Goal: Check status: Check status

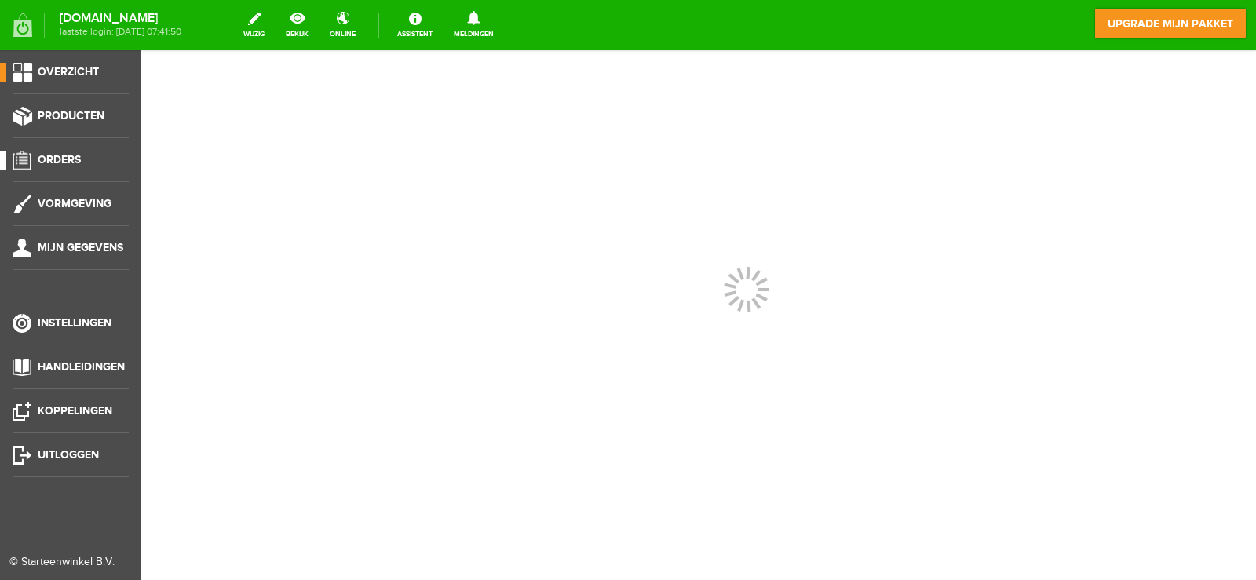
click at [94, 155] on link "Orders" at bounding box center [64, 160] width 129 height 19
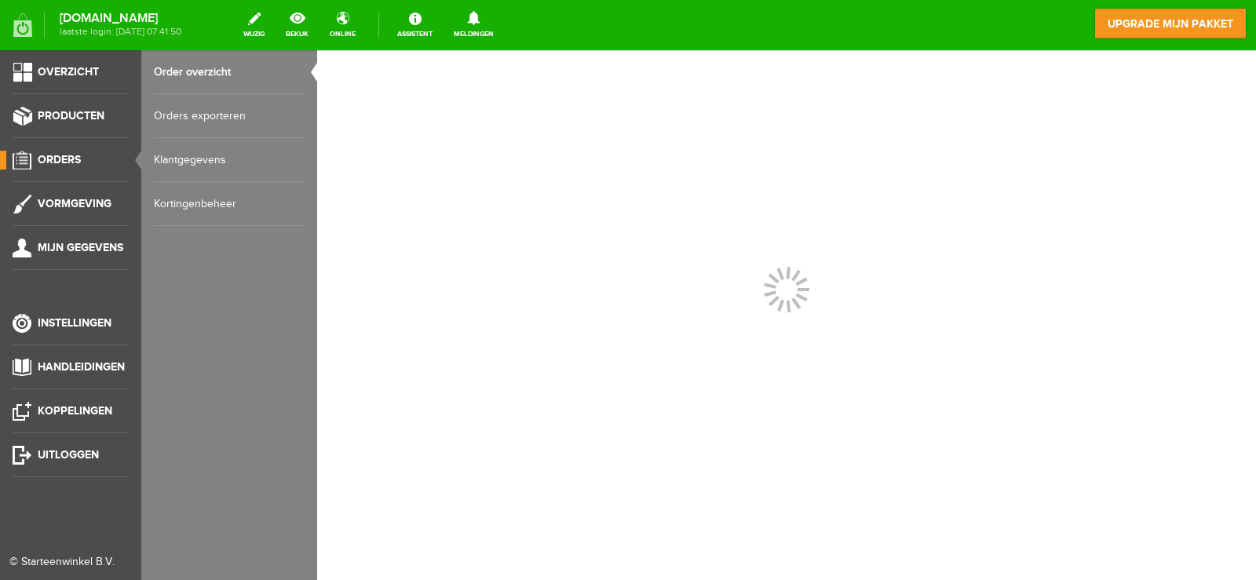
click at [215, 76] on link "Order overzicht" at bounding box center [229, 72] width 151 height 44
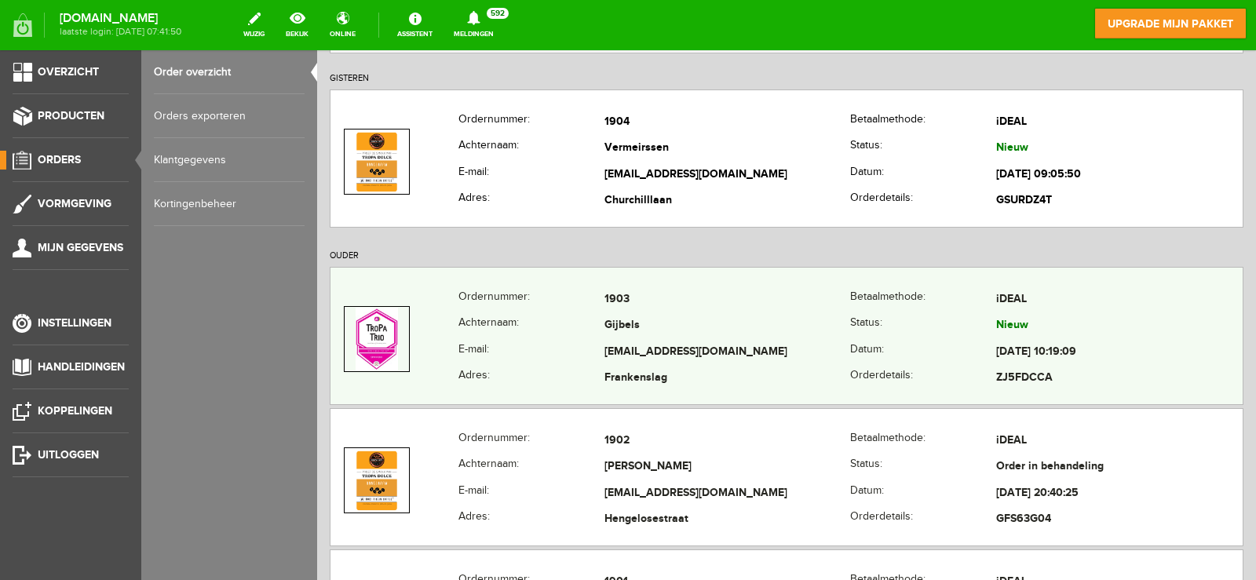
scroll to position [314, 0]
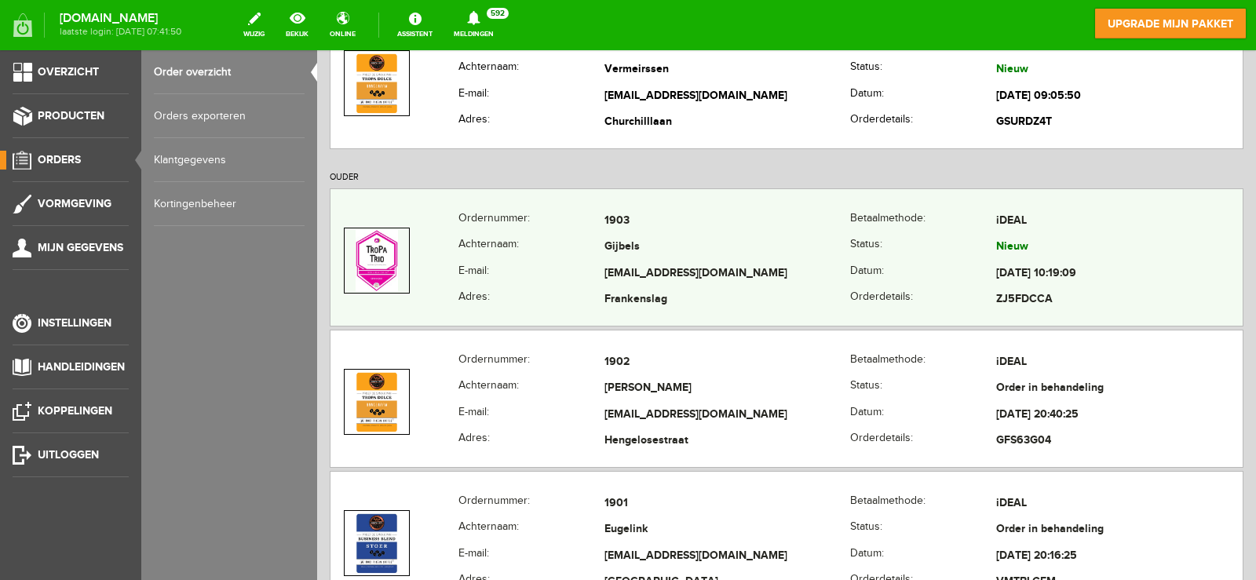
click at [662, 272] on td "[EMAIL_ADDRESS][DOMAIN_NAME]" at bounding box center [728, 274] width 247 height 27
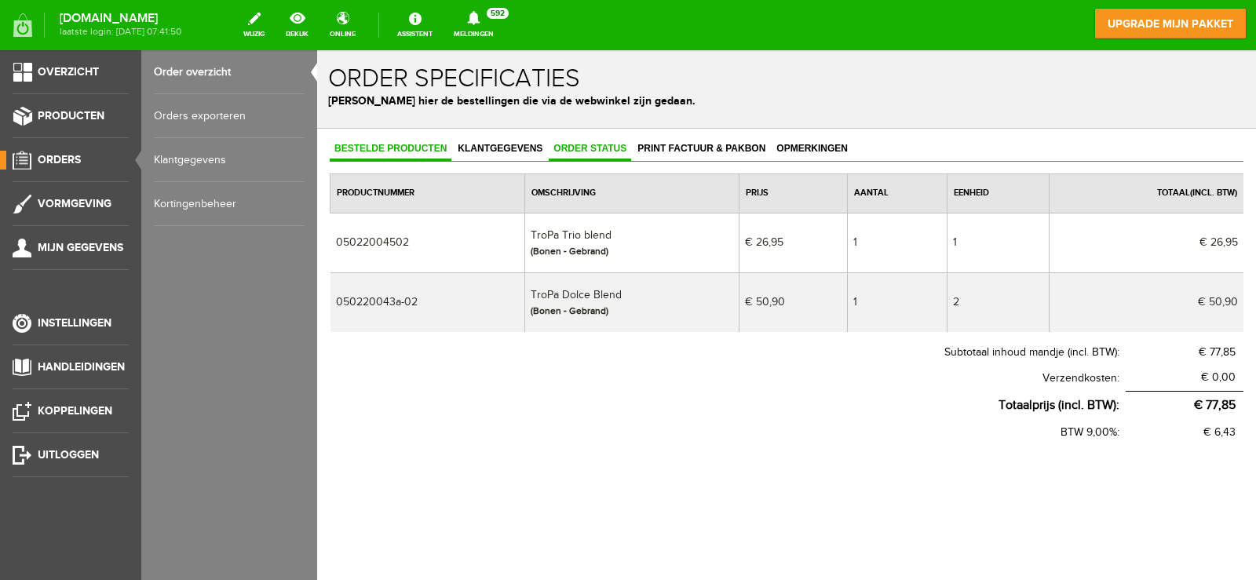
click at [565, 148] on span "Order status" at bounding box center [590, 148] width 82 height 11
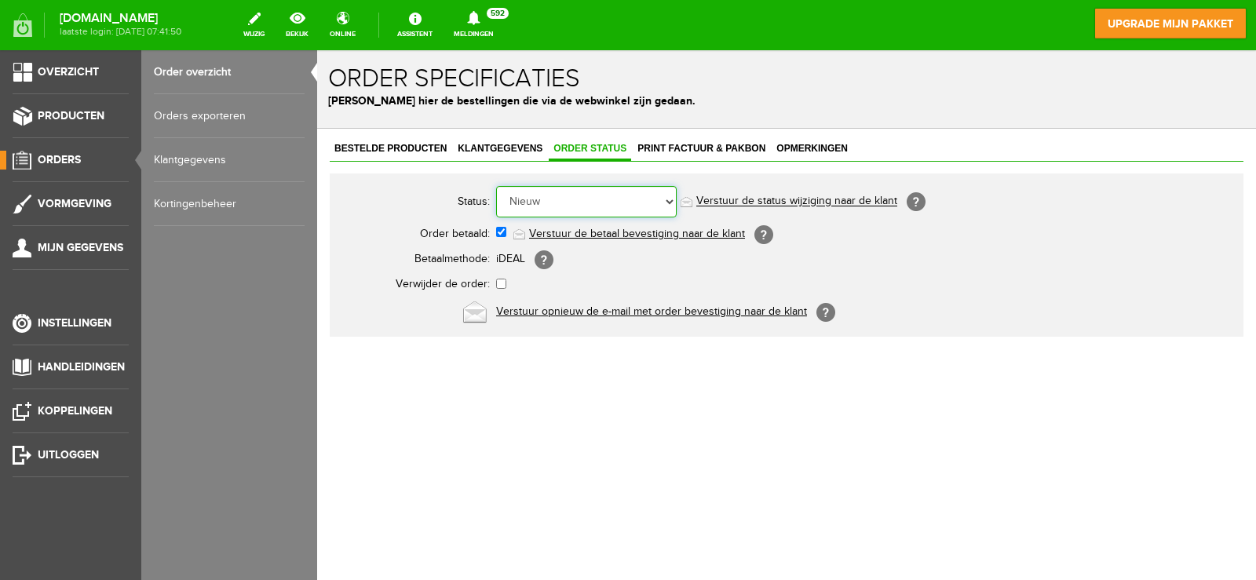
click at [564, 195] on select "Order niet afgerond Nieuw Order in behandeling Wacht op leverancier Wacht op be…" at bounding box center [586, 201] width 181 height 31
click at [496, 186] on select "Order niet afgerond Nieuw Order in behandeling Wacht op leverancier Wacht op be…" at bounding box center [586, 201] width 181 height 31
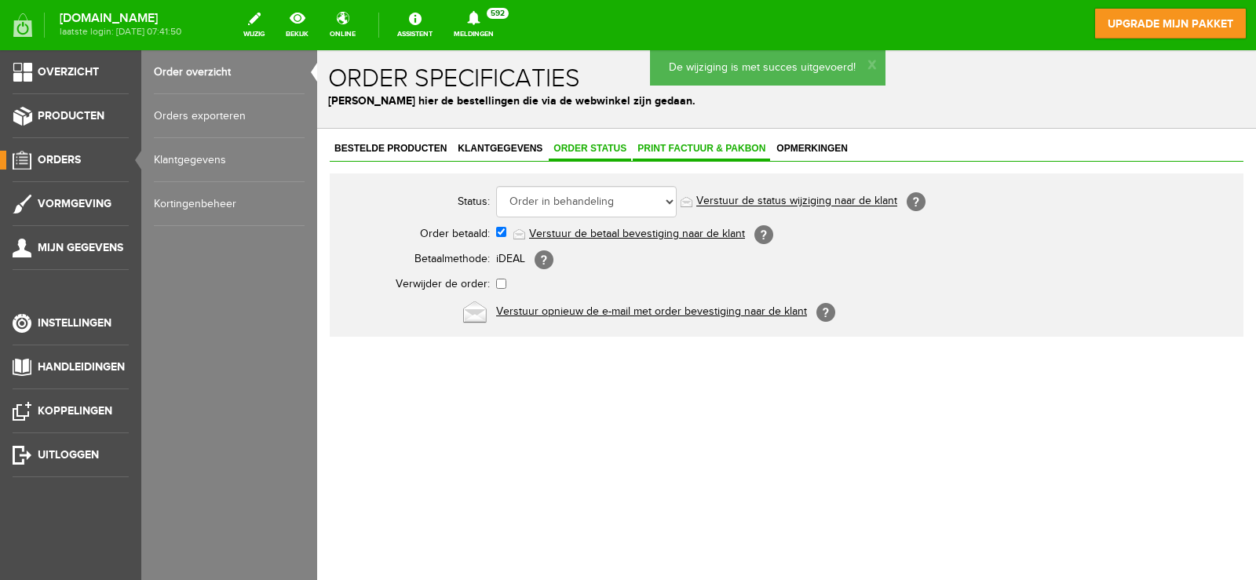
click at [680, 150] on span "Print factuur & pakbon" at bounding box center [701, 148] width 137 height 11
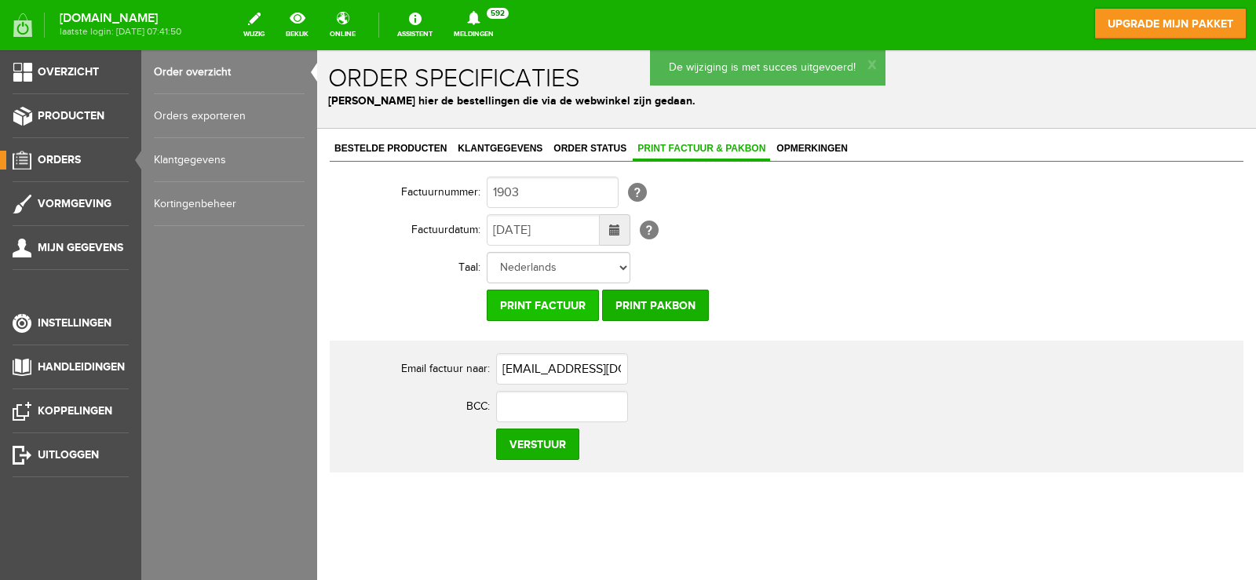
click at [577, 299] on input "Print factuur" at bounding box center [543, 305] width 112 height 31
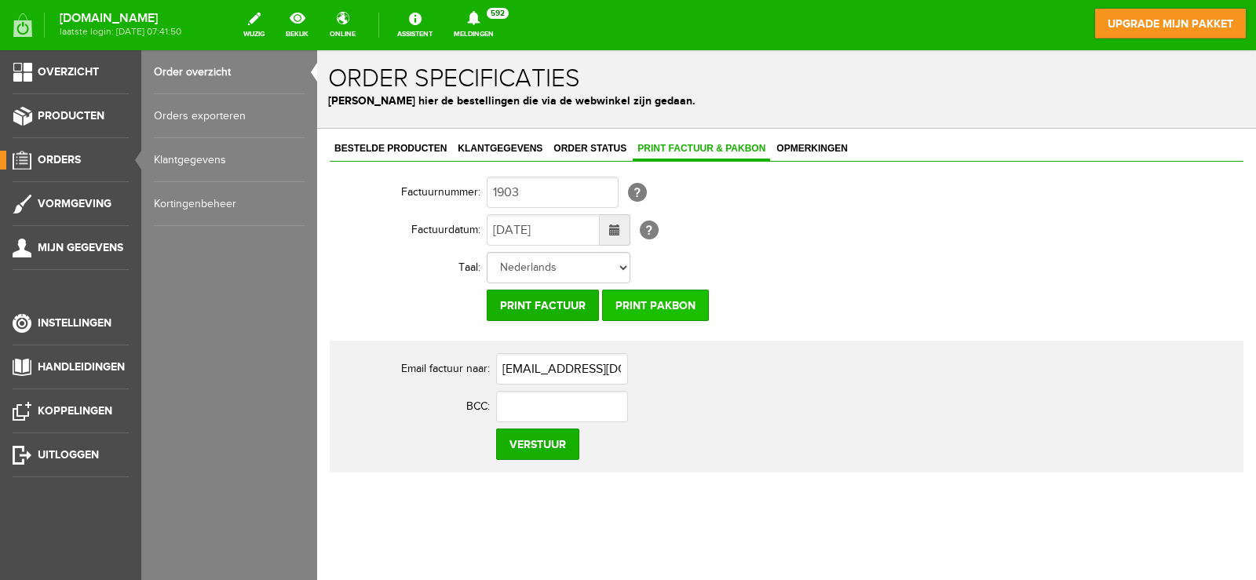
click at [658, 304] on input "Print pakbon" at bounding box center [655, 305] width 107 height 31
click at [197, 71] on link "Order overzicht" at bounding box center [229, 72] width 151 height 44
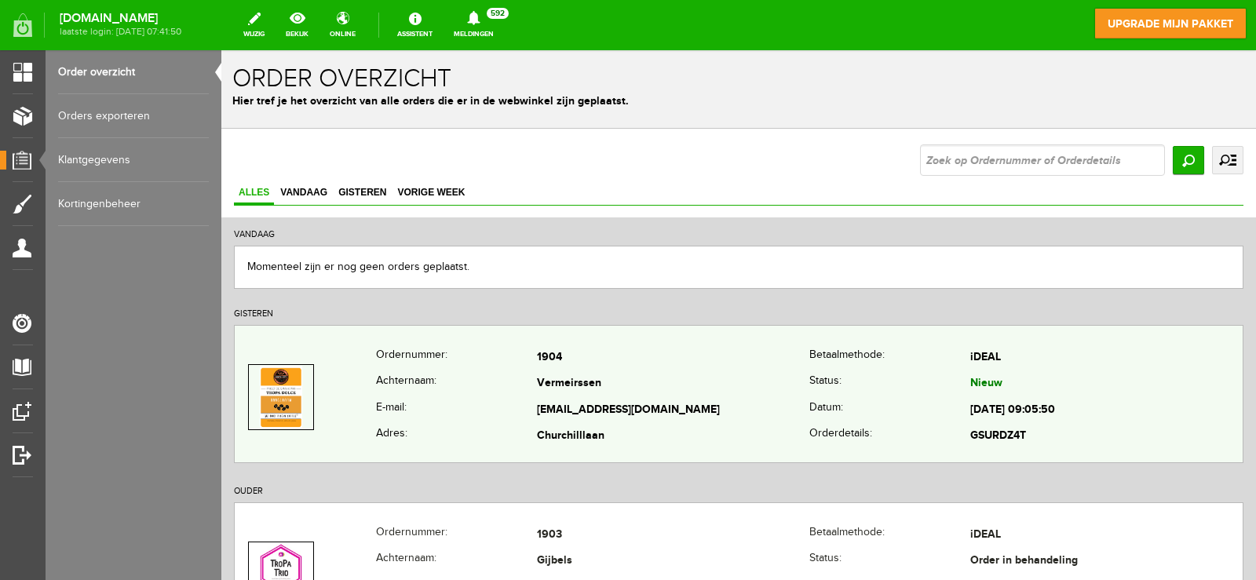
click at [602, 421] on td "[EMAIL_ADDRESS][DOMAIN_NAME]" at bounding box center [673, 410] width 272 height 27
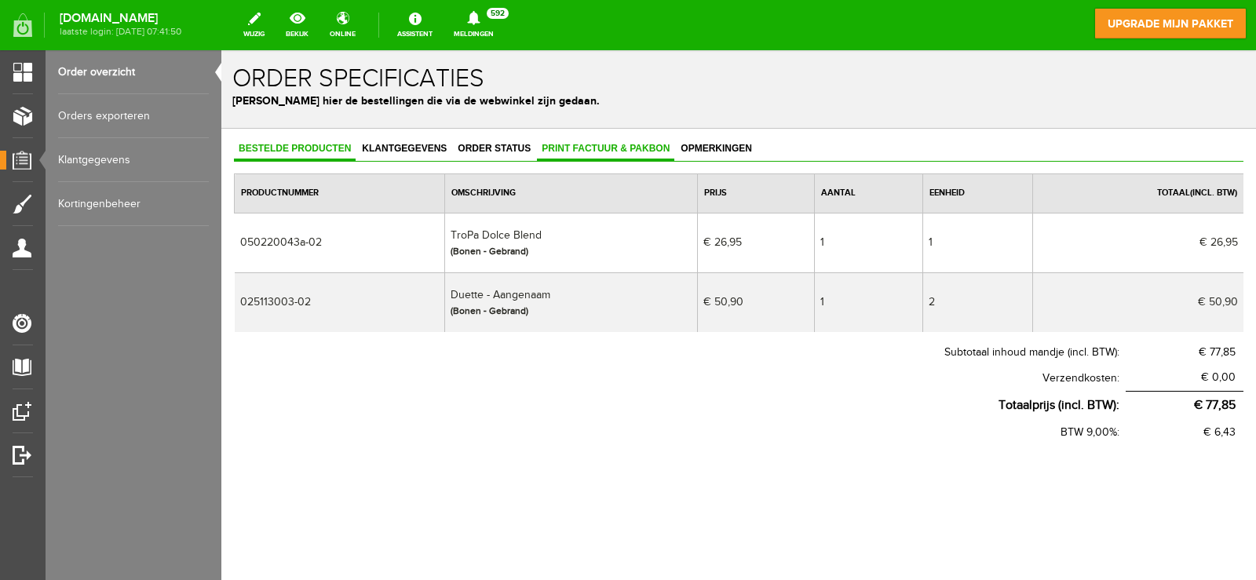
click at [584, 144] on span "Print factuur & pakbon" at bounding box center [605, 148] width 137 height 11
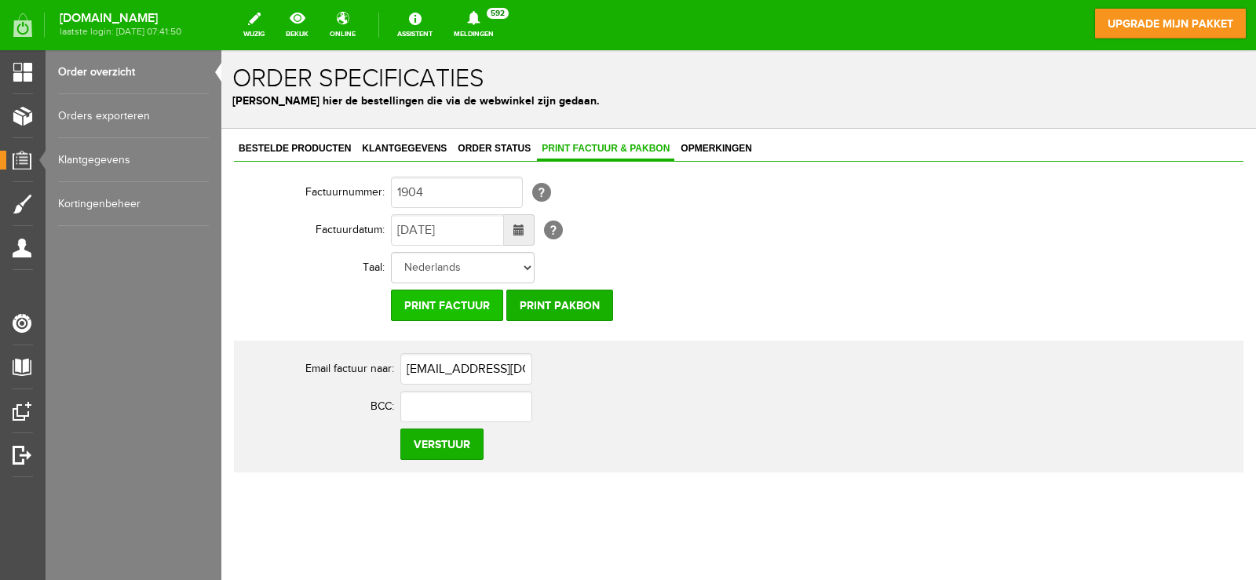
click at [471, 301] on input "Print factuur" at bounding box center [447, 305] width 112 height 31
click at [590, 303] on input "Print pakbon" at bounding box center [559, 305] width 107 height 31
click at [422, 149] on span "Klantgegevens" at bounding box center [404, 148] width 94 height 11
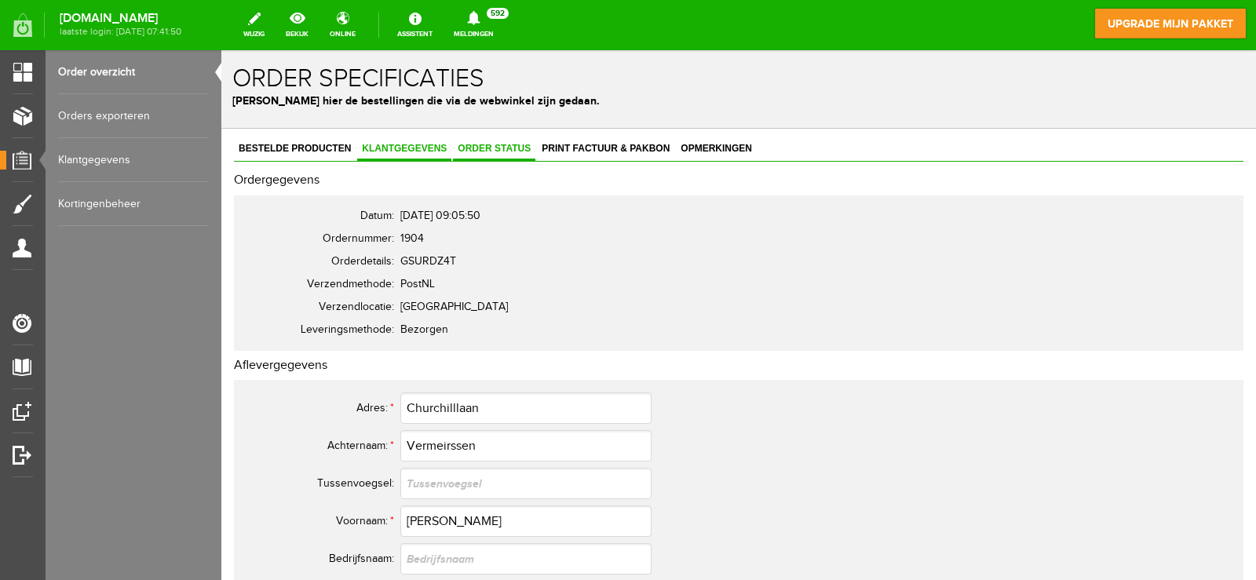
click at [477, 142] on link "Order status" at bounding box center [494, 149] width 82 height 23
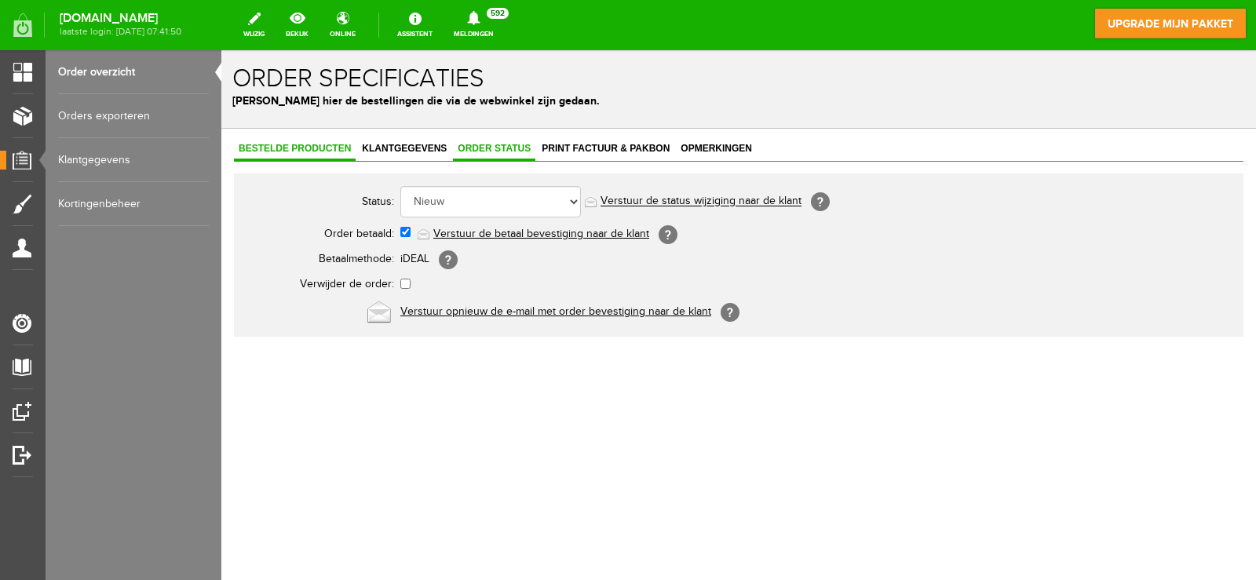
click at [322, 153] on span "Bestelde producten" at bounding box center [295, 148] width 122 height 11
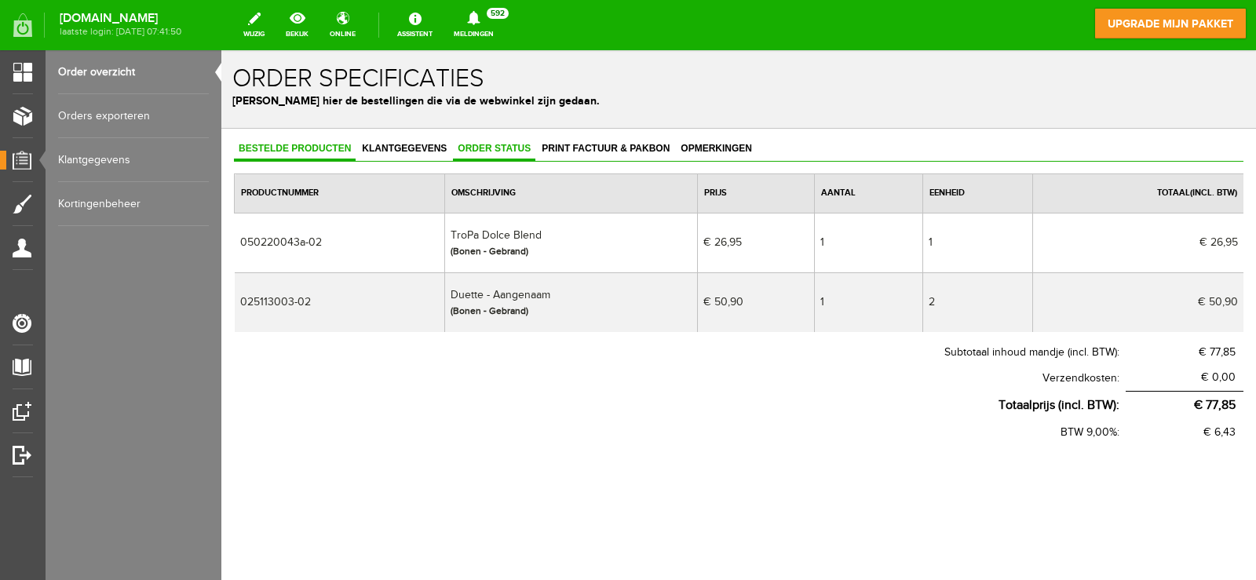
drag, startPoint x: 485, startPoint y: 141, endPoint x: 491, endPoint y: 176, distance: 35.1
click at [487, 142] on link "Order status" at bounding box center [494, 149] width 82 height 23
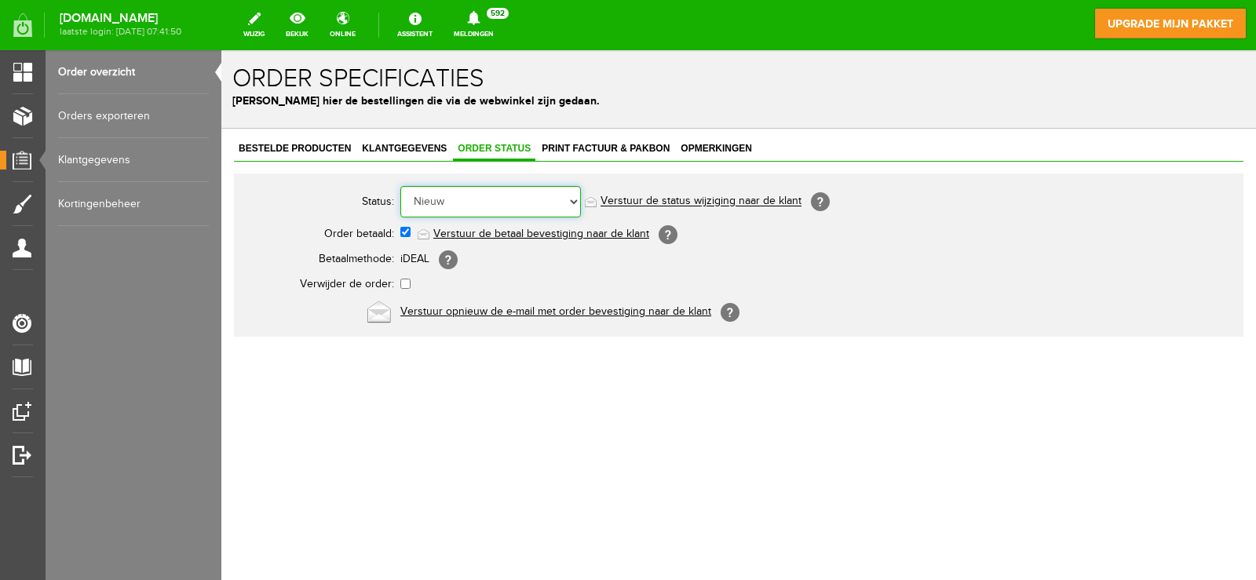
click at [488, 194] on select "Order niet afgerond Nieuw Order in behandeling Wacht op leverancier Wacht op be…" at bounding box center [490, 201] width 181 height 31
select select "2"
click at [400, 186] on select "Order niet afgerond Nieuw Order in behandeling Wacht op leverancier Wacht op be…" at bounding box center [490, 201] width 181 height 31
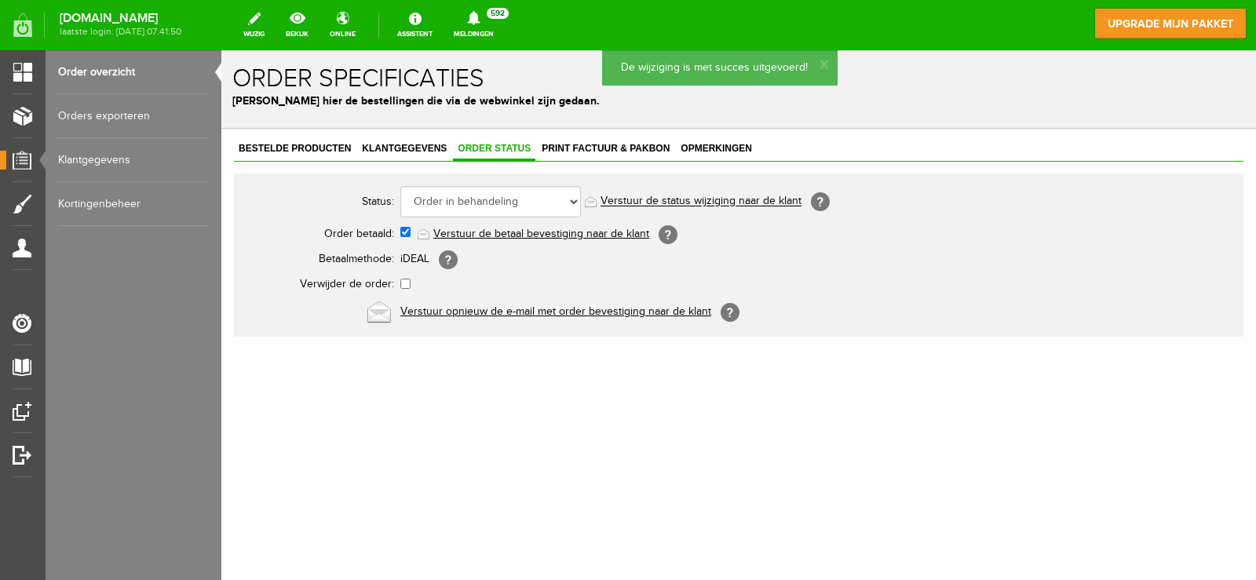
click at [111, 71] on link "Order overzicht" at bounding box center [133, 72] width 151 height 44
